Goal: Task Accomplishment & Management: Use online tool/utility

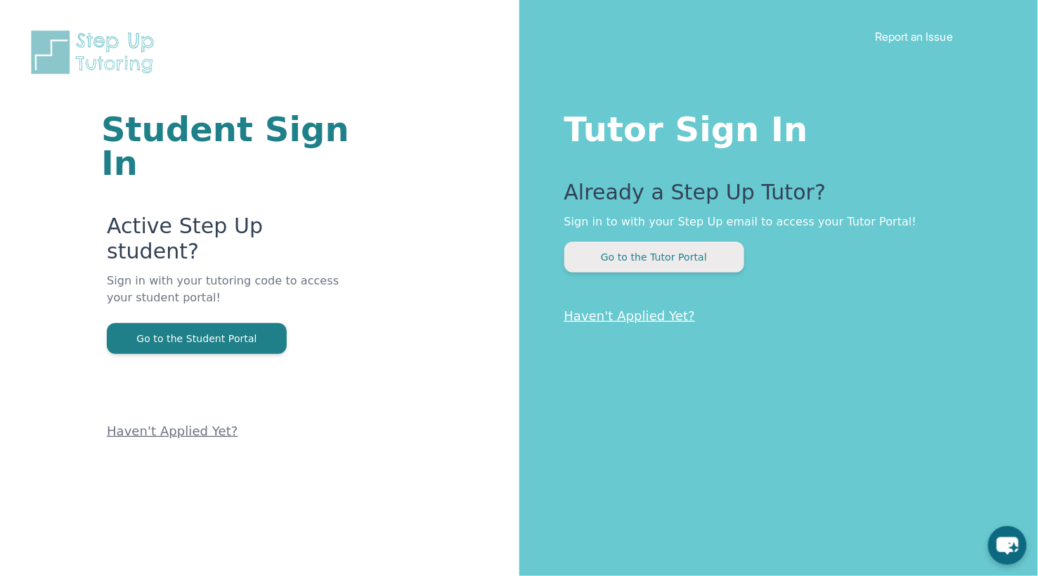
click at [641, 257] on button "Go to the Tutor Portal" at bounding box center [654, 257] width 180 height 31
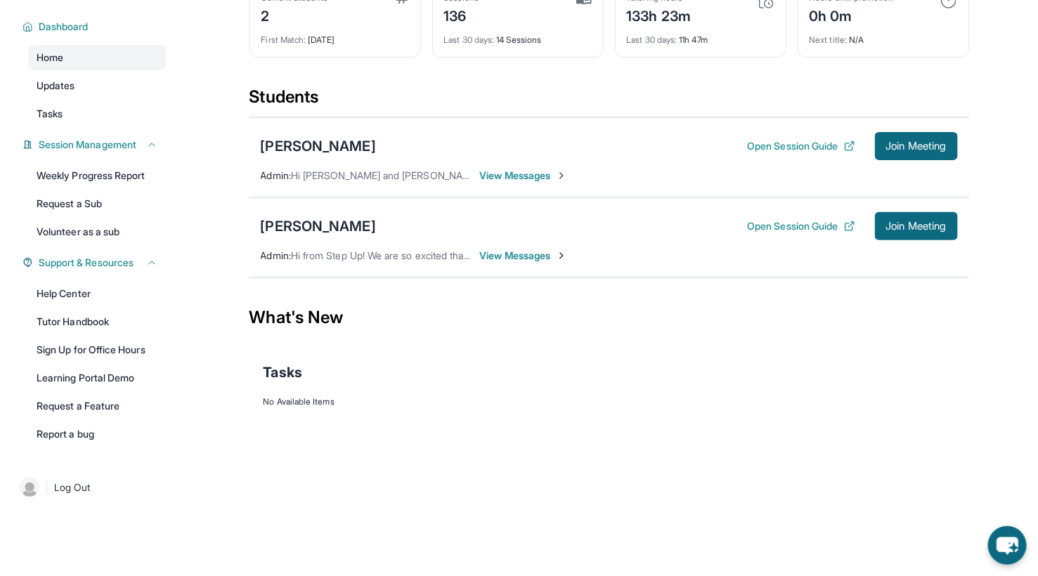
scroll to position [100, 0]
click at [653, 329] on div "What's New" at bounding box center [608, 318] width 719 height 62
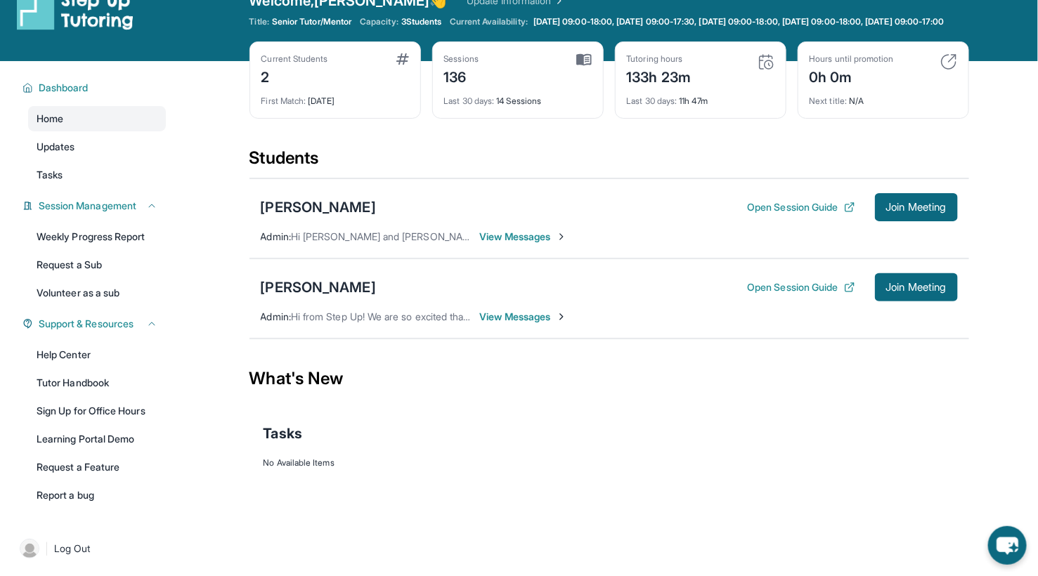
scroll to position [23, 0]
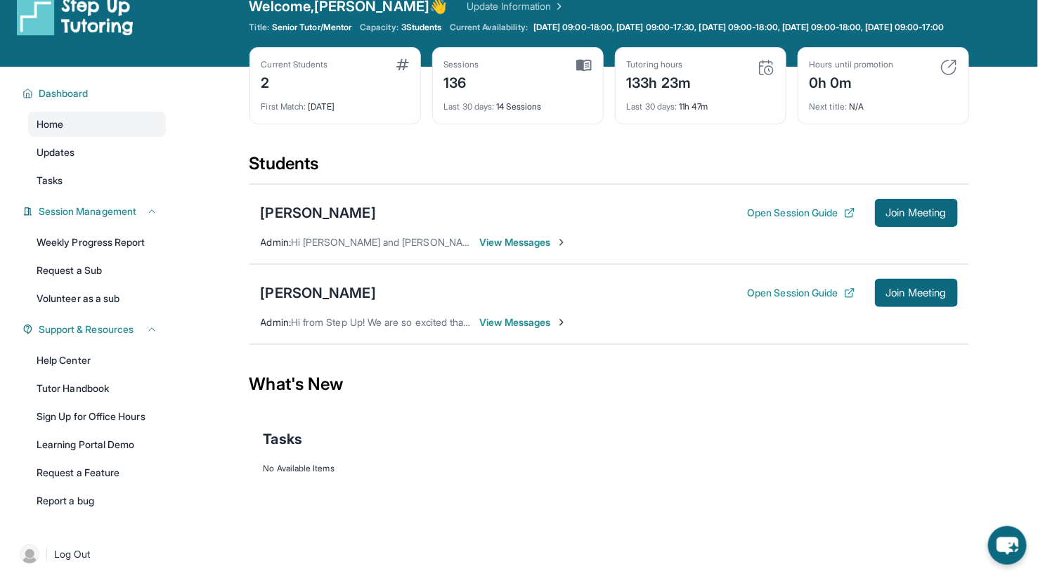
click at [532, 249] on span "View Messages" at bounding box center [524, 242] width 88 height 14
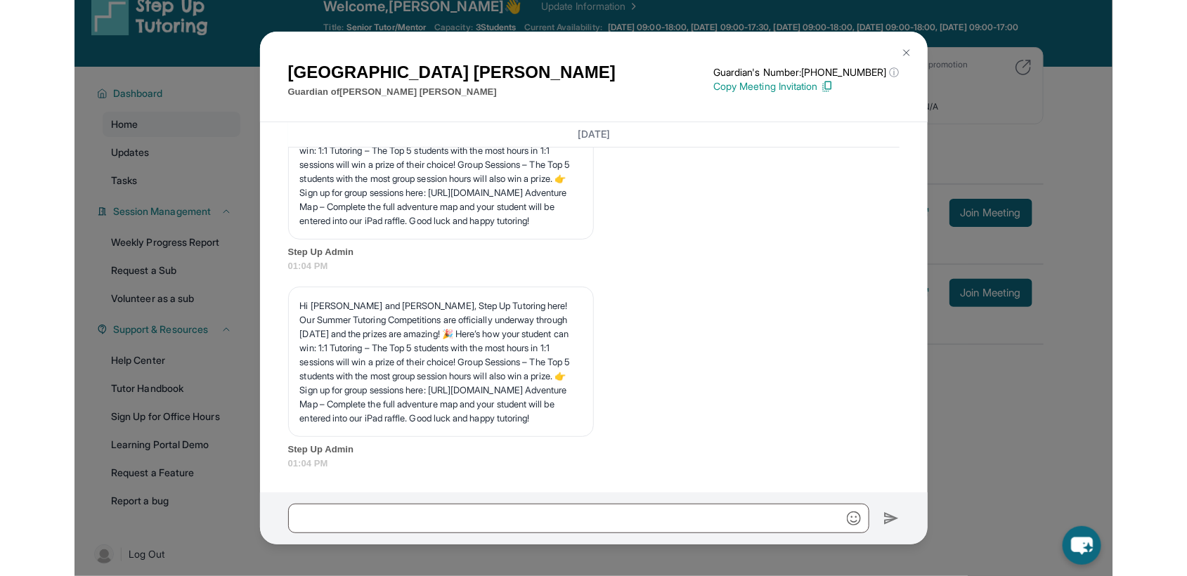
scroll to position [4381, 0]
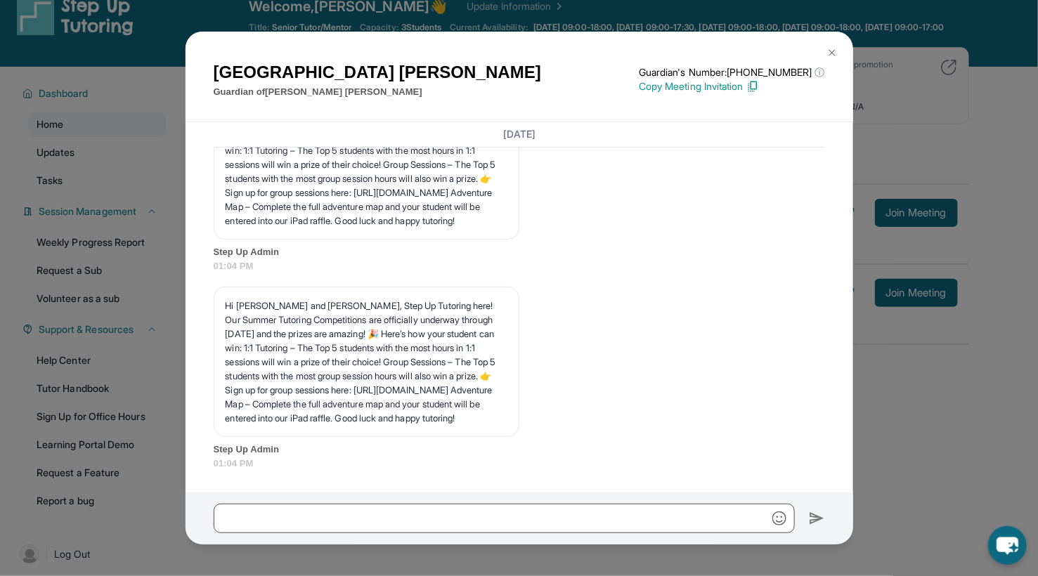
click at [829, 53] on img at bounding box center [831, 52] width 11 height 11
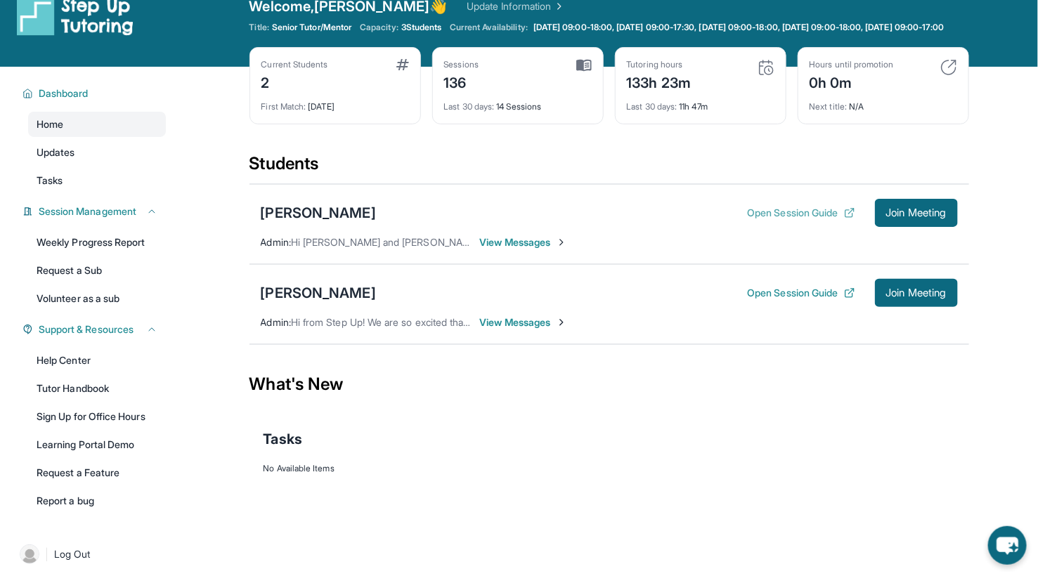
click at [809, 220] on button "Open Session Guide" at bounding box center [800, 213] width 107 height 14
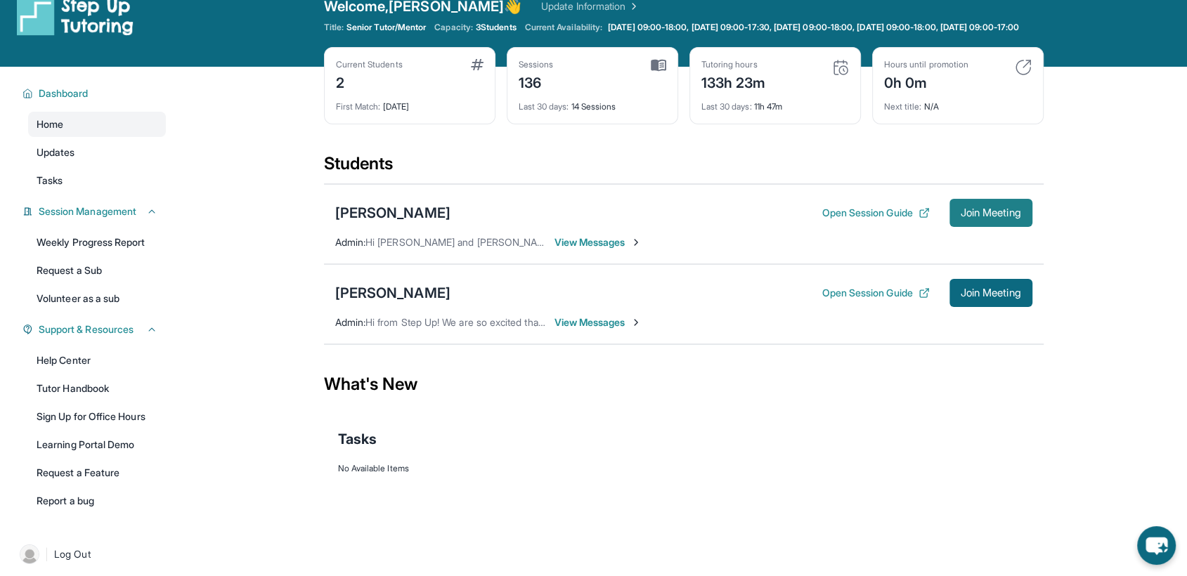
click at [1015, 217] on span "Join Meeting" at bounding box center [990, 213] width 60 height 8
